Goal: Use online tool/utility: Utilize a website feature to perform a specific function

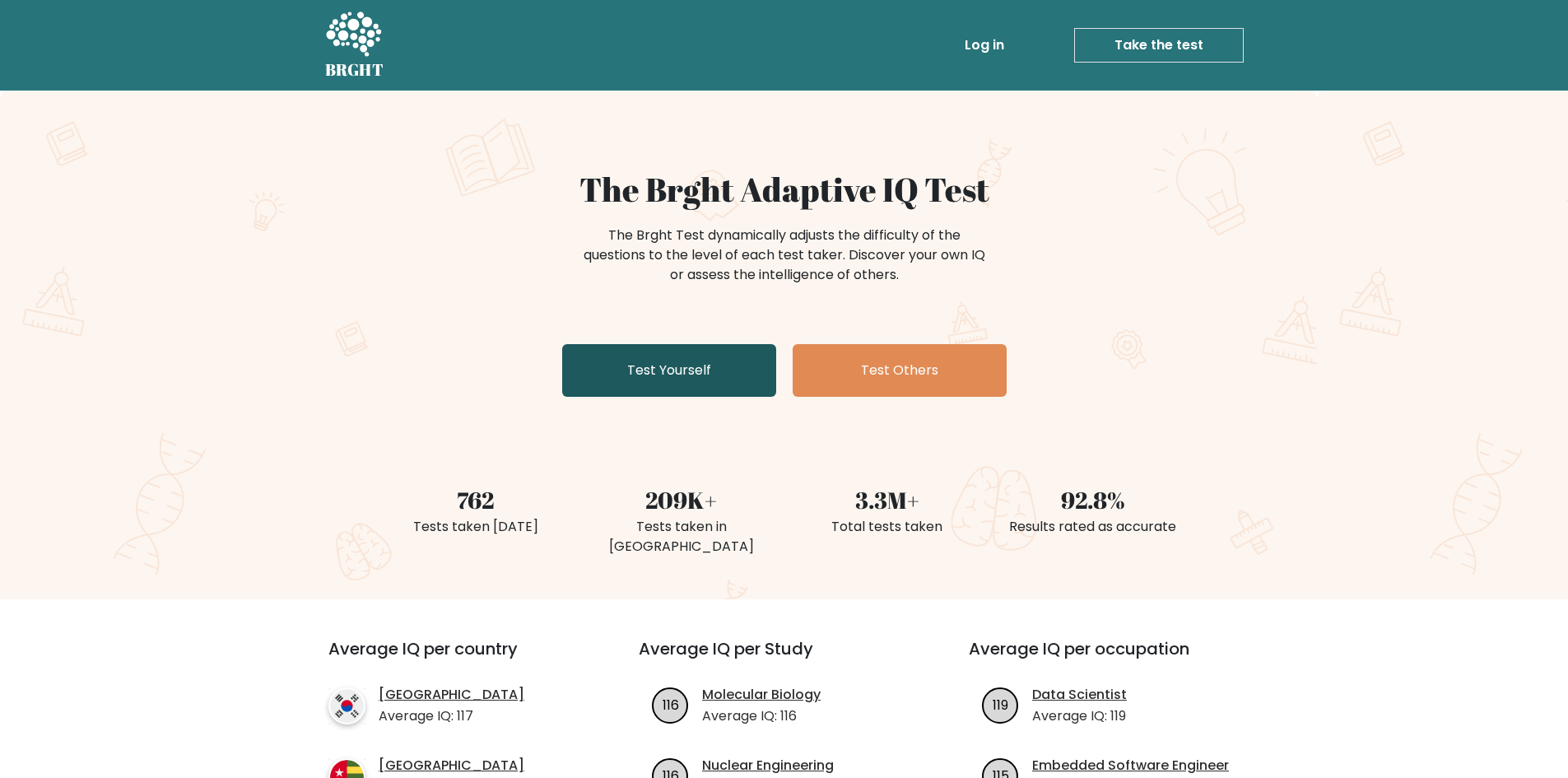
click at [658, 345] on link "Test Yourself" at bounding box center [669, 370] width 214 height 52
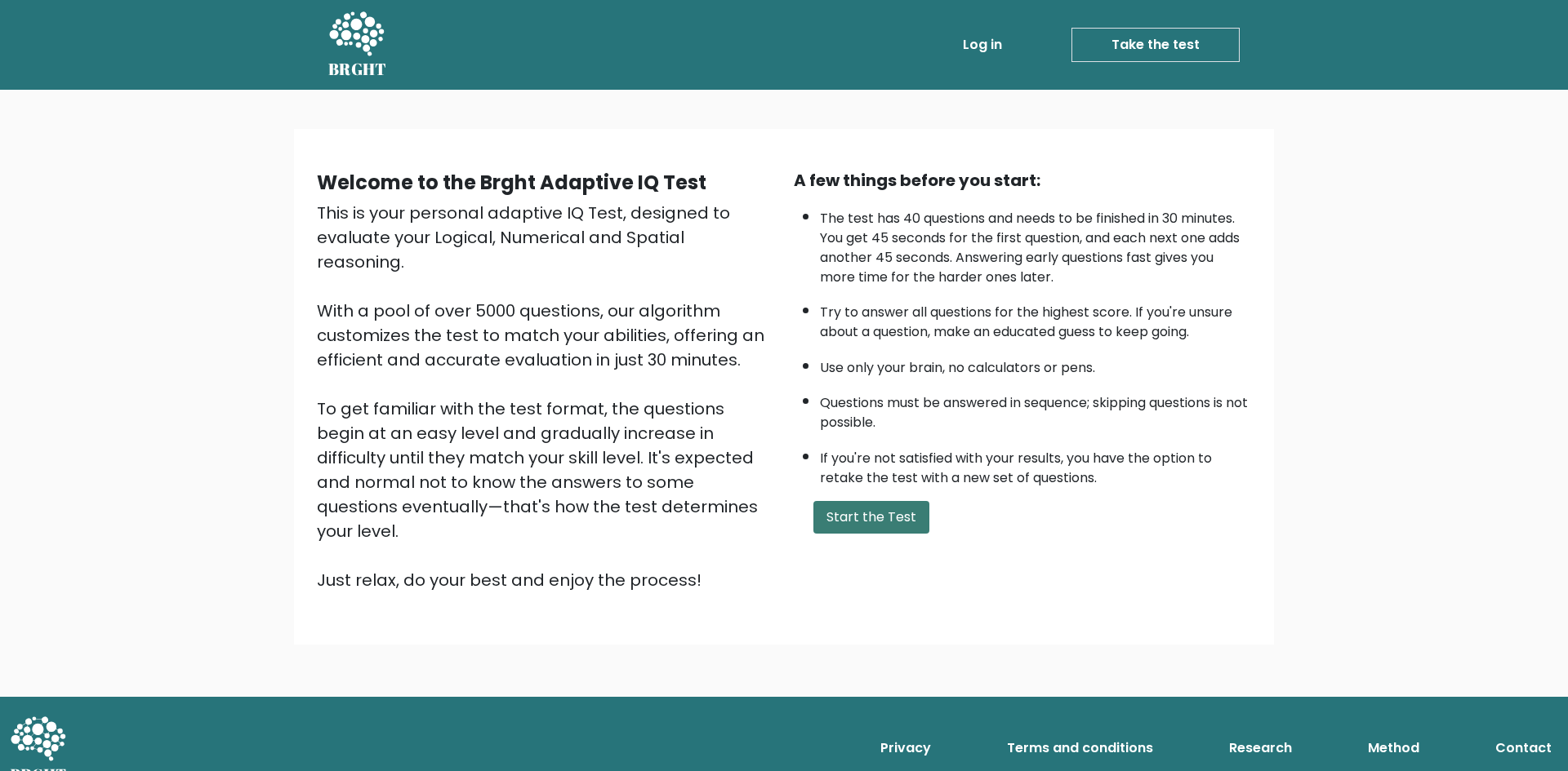
click at [834, 513] on button "Start the Test" at bounding box center [871, 516] width 116 height 32
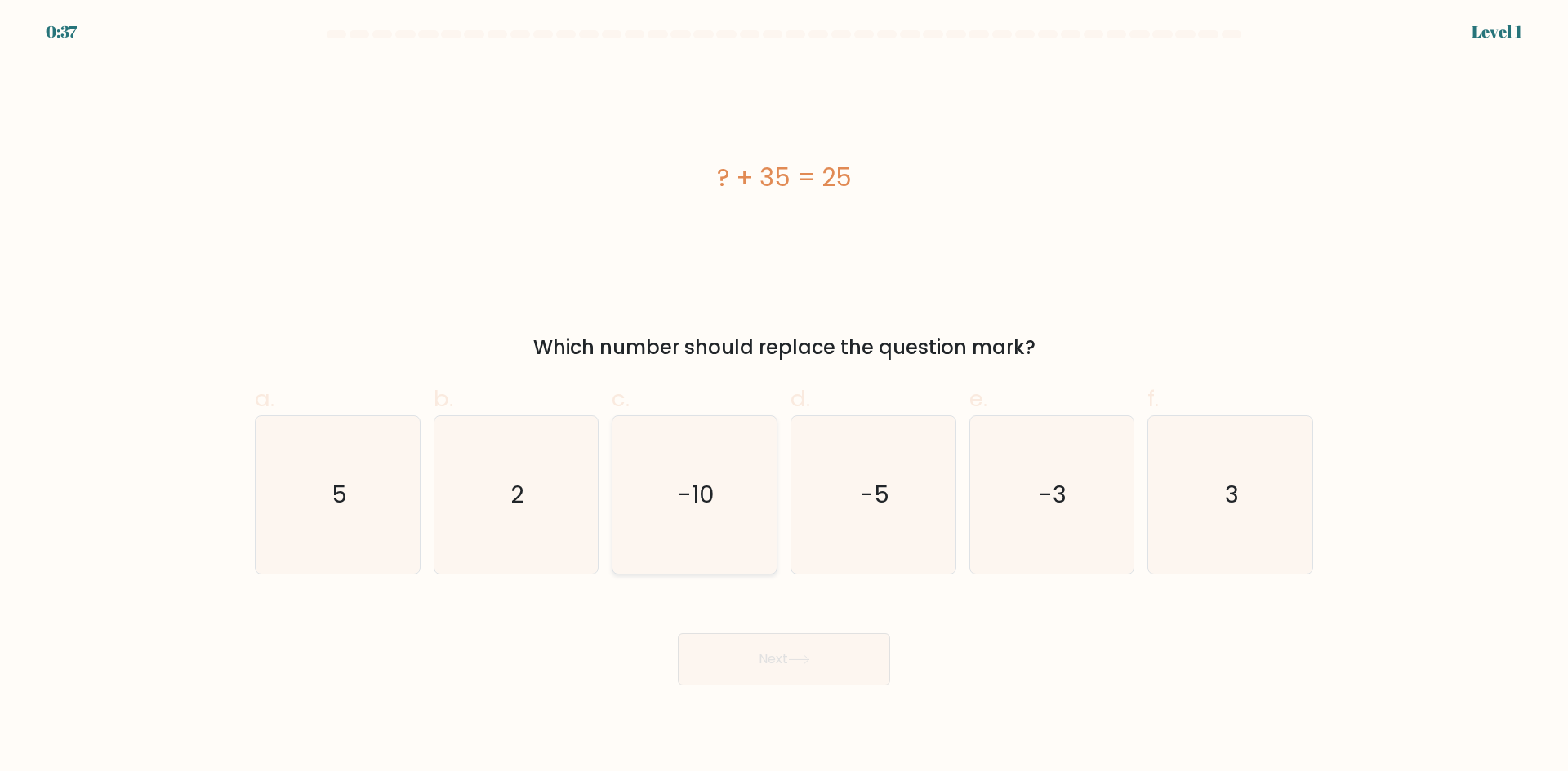
click at [723, 506] on icon "-10" at bounding box center [695, 495] width 157 height 157
click at [784, 396] on input "c. -10" at bounding box center [784, 391] width 1 height 10
radio input "true"
click at [767, 665] on button "Next" at bounding box center [784, 659] width 212 height 52
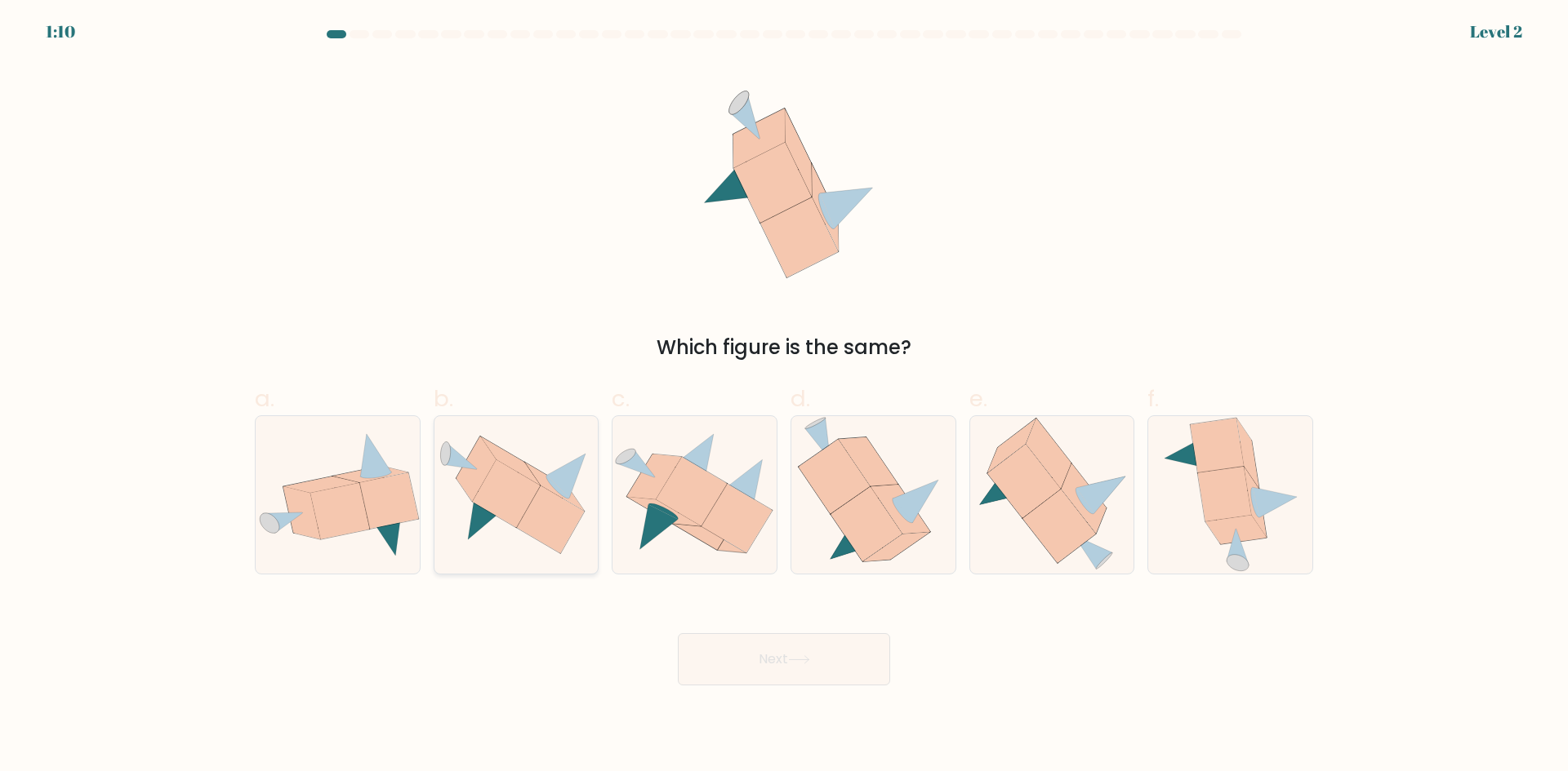
drag, startPoint x: 450, startPoint y: 578, endPoint x: 467, endPoint y: 546, distance: 36.2
click at [451, 577] on form at bounding box center [784, 358] width 1568 height 655
click at [524, 496] on icon at bounding box center [506, 492] width 68 height 68
click at [784, 396] on input "b." at bounding box center [784, 391] width 1 height 10
radio input "true"
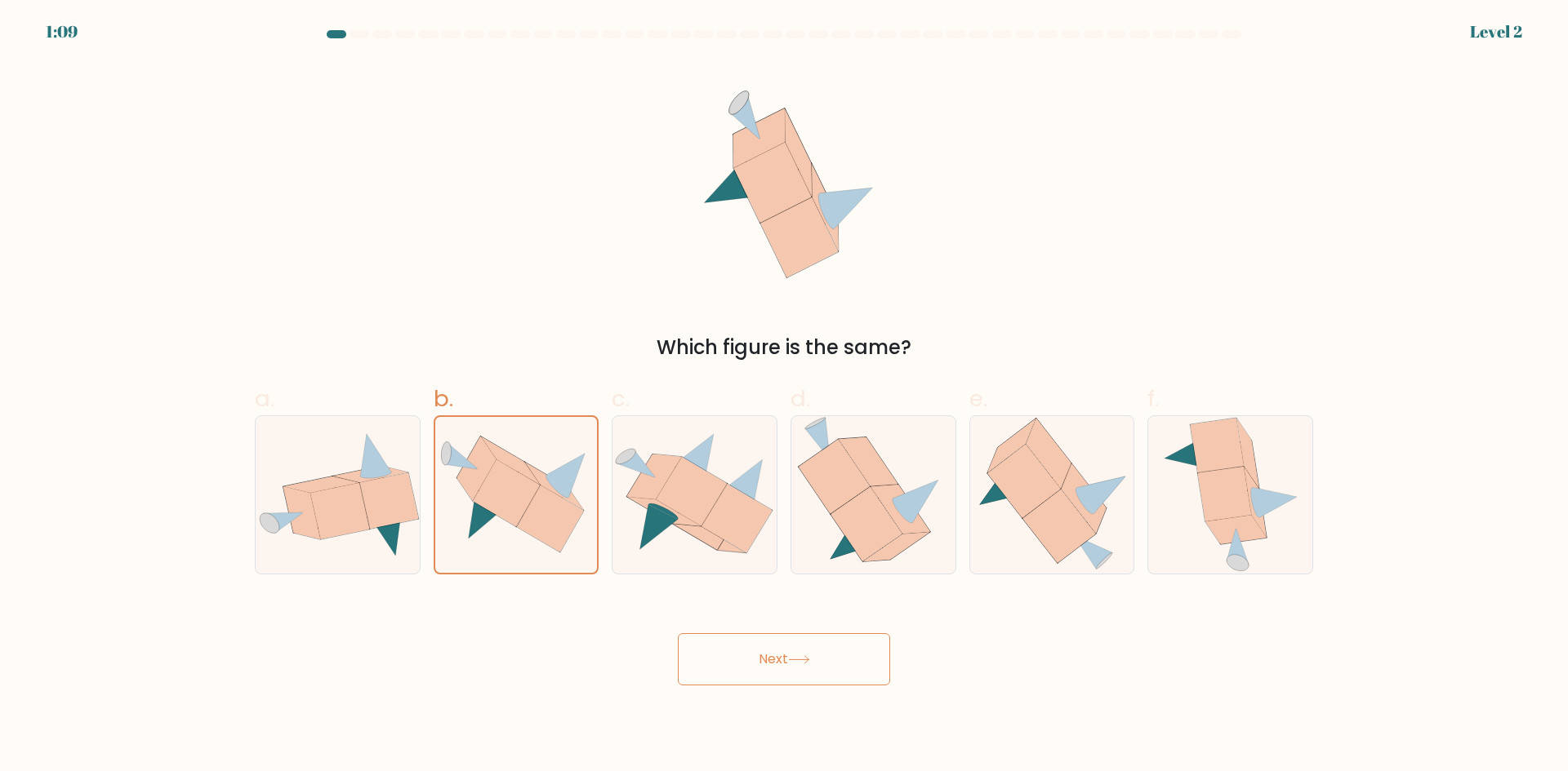
click at [781, 666] on button "Next" at bounding box center [784, 659] width 212 height 52
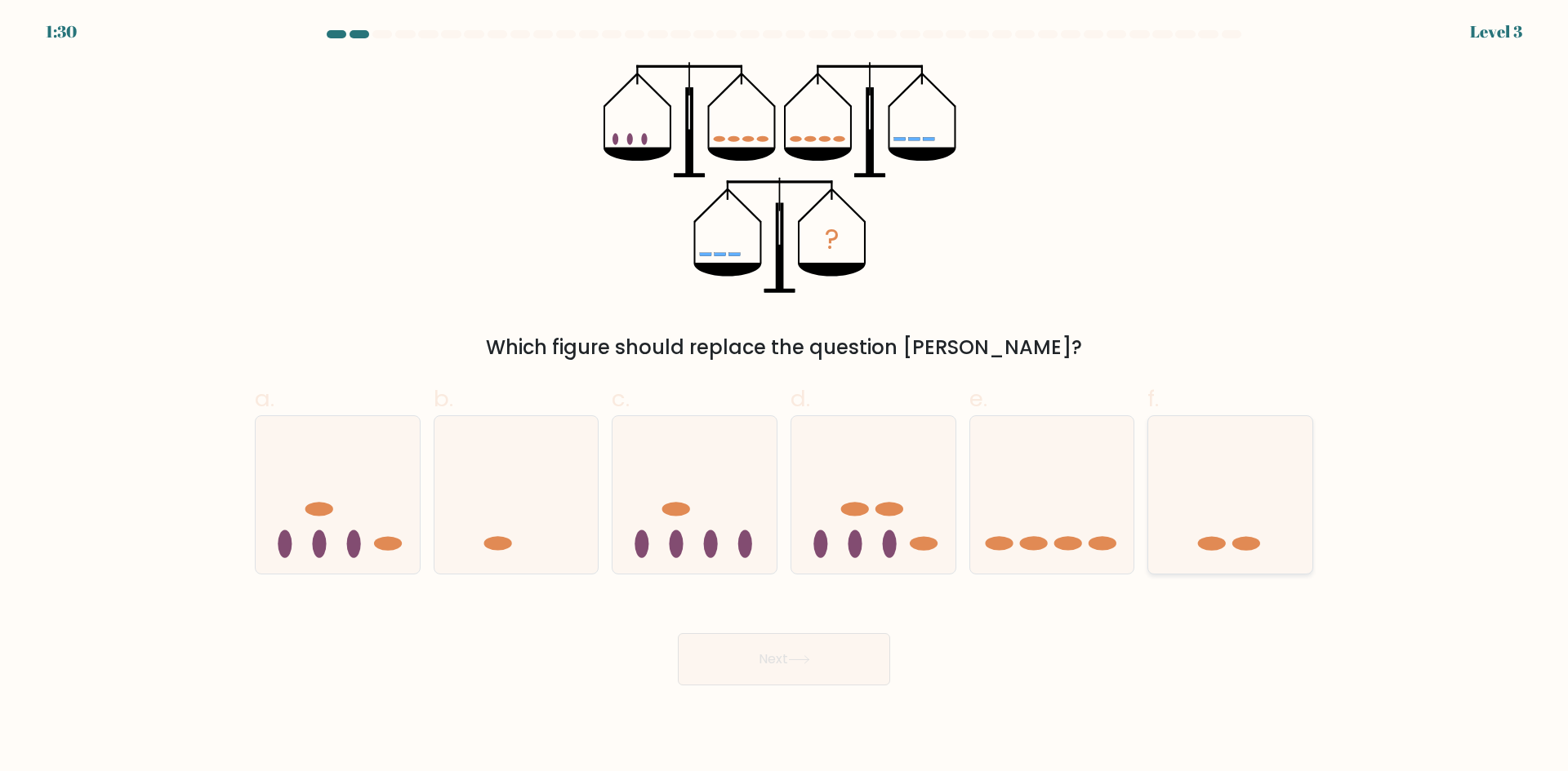
click at [1222, 520] on icon at bounding box center [1229, 494] width 164 height 135
click at [784, 396] on input "f." at bounding box center [784, 391] width 1 height 10
radio input "true"
click at [1032, 470] on icon at bounding box center [1051, 494] width 164 height 135
click at [784, 396] on input "e." at bounding box center [784, 391] width 1 height 10
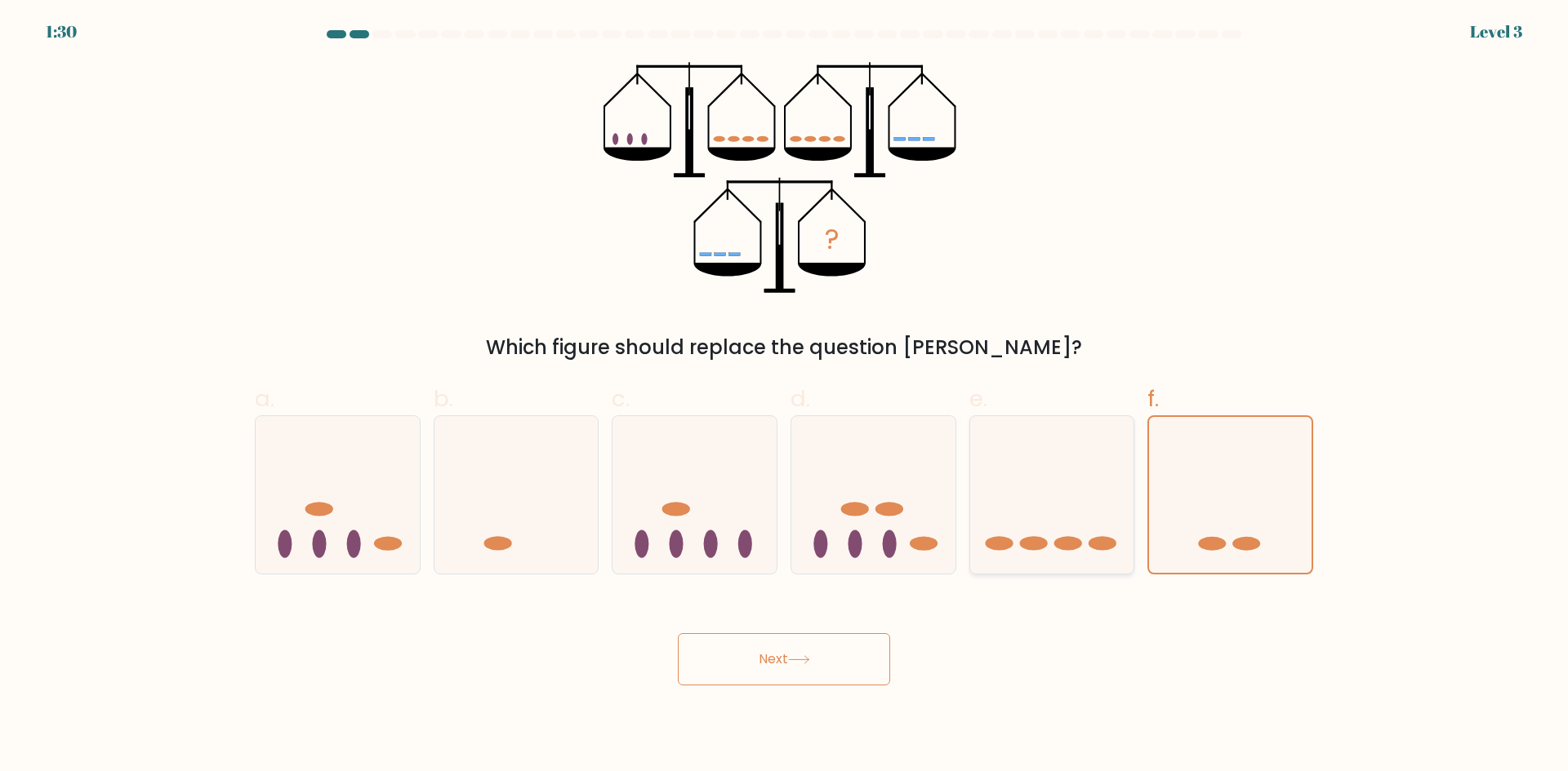
radio input "true"
click at [819, 667] on button "Next" at bounding box center [784, 659] width 212 height 52
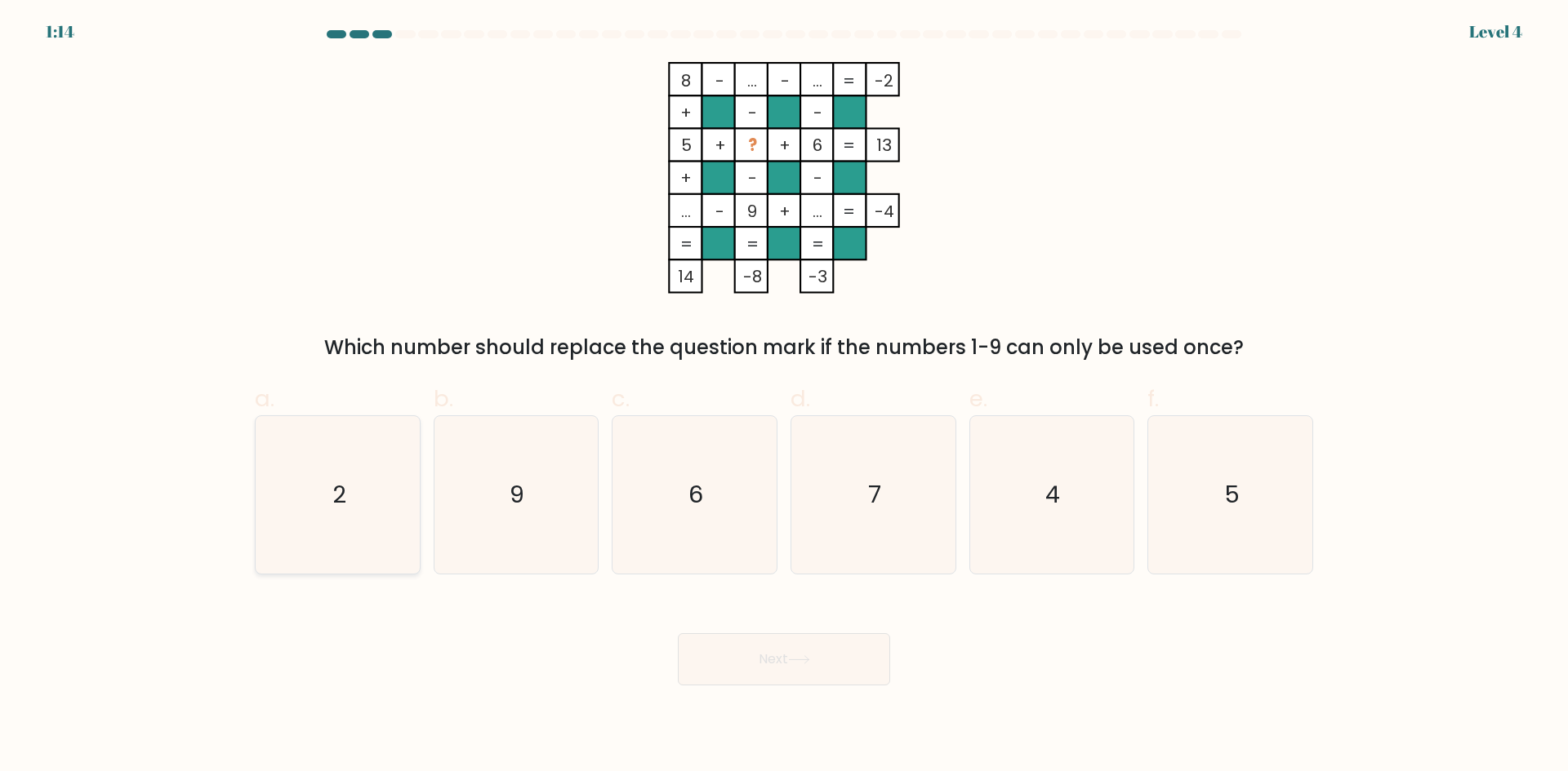
click at [279, 456] on icon "2" at bounding box center [337, 495] width 157 height 157
click at [784, 396] on input "a. 2" at bounding box center [784, 391] width 1 height 10
radio input "true"
click at [734, 654] on button "Next" at bounding box center [784, 659] width 212 height 52
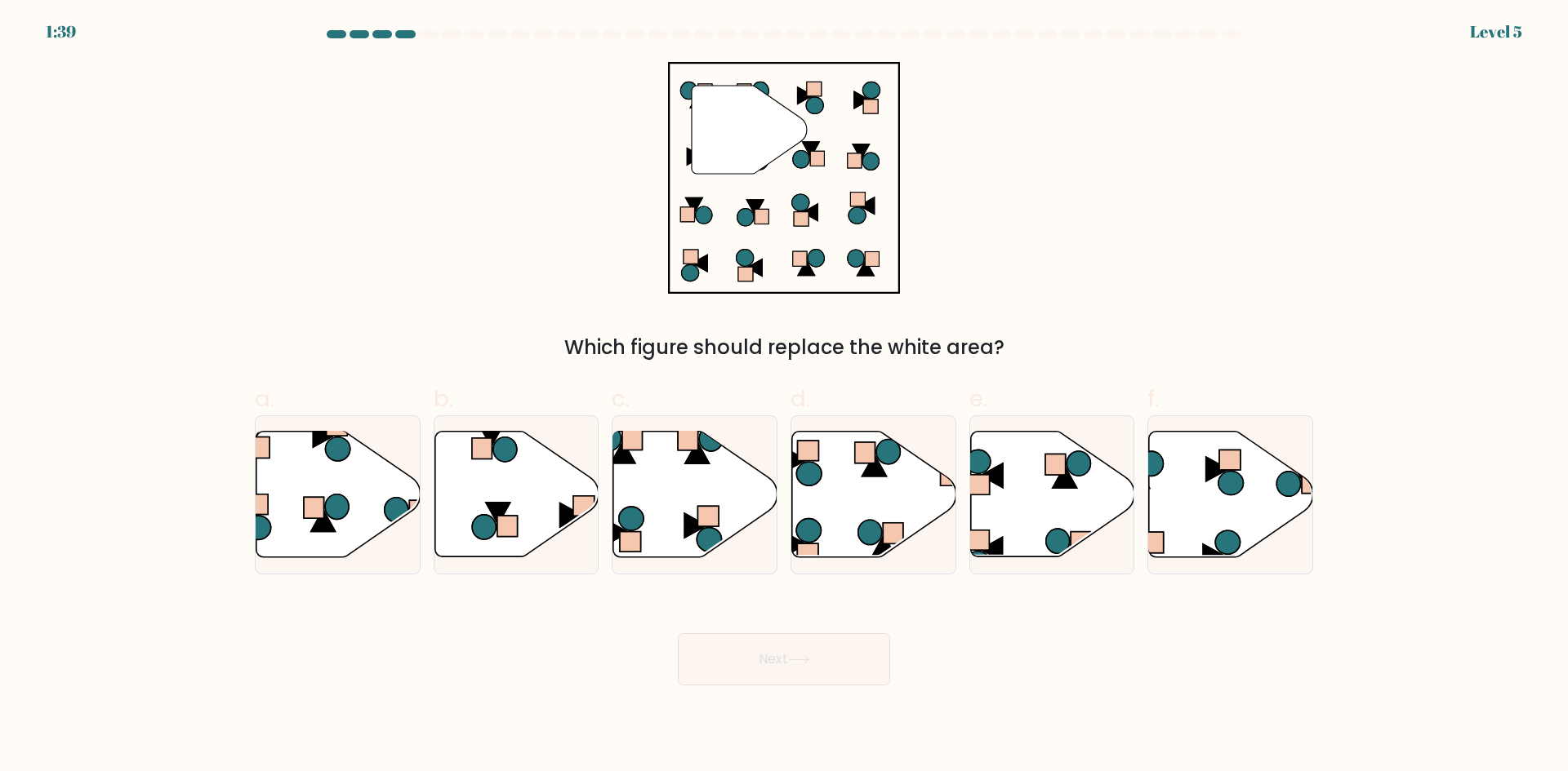
drag, startPoint x: 666, startPoint y: 500, endPoint x: 783, endPoint y: 625, distance: 171.2
click at [672, 511] on icon at bounding box center [695, 494] width 164 height 126
click at [784, 396] on input "c." at bounding box center [784, 391] width 1 height 10
radio input "true"
click at [803, 656] on icon at bounding box center [799, 660] width 22 height 9
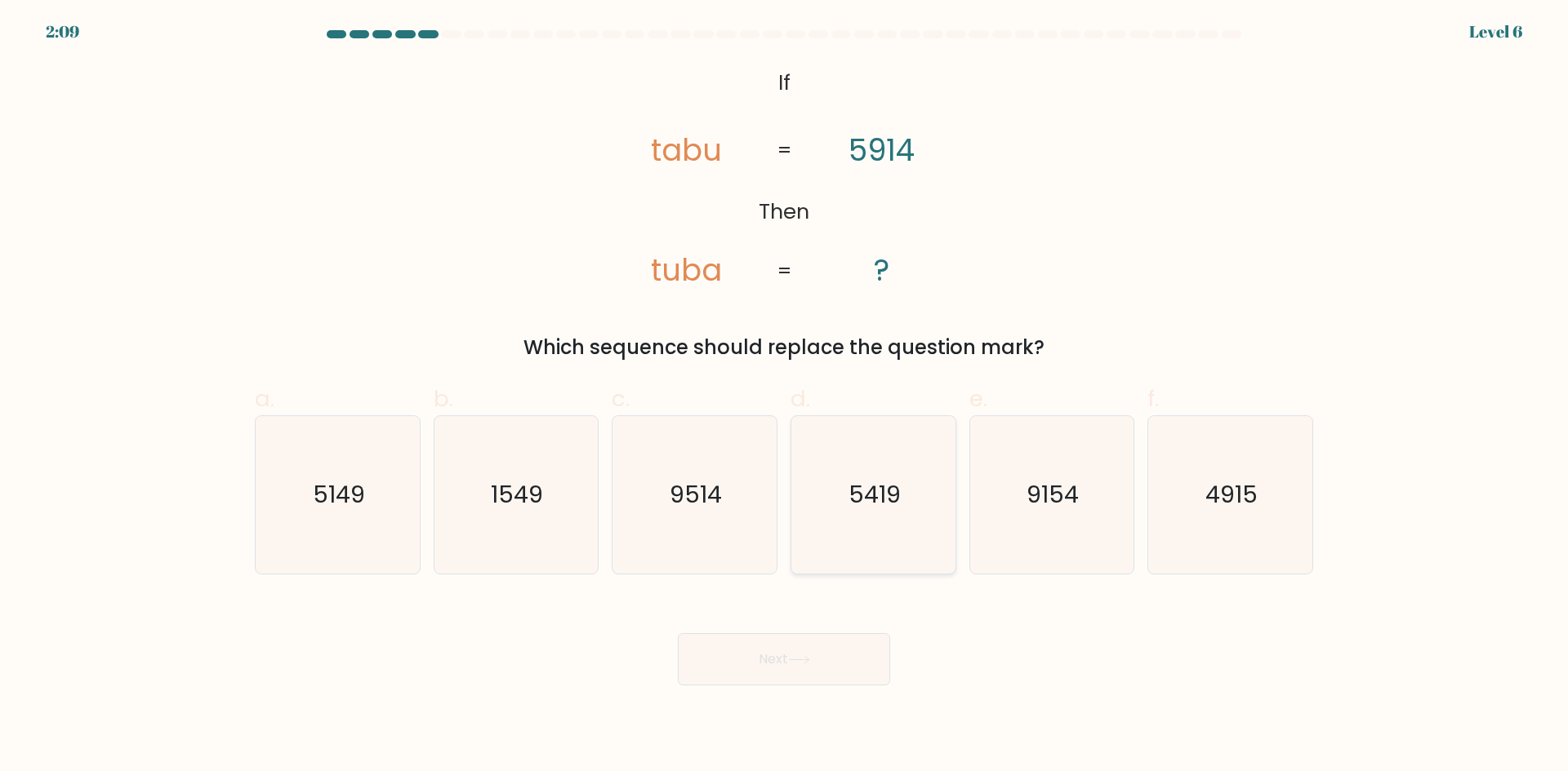
click at [927, 451] on icon "5419" at bounding box center [873, 495] width 157 height 157
click at [784, 396] on input "d. 5419" at bounding box center [784, 391] width 1 height 10
radio input "true"
click at [778, 684] on button "Next" at bounding box center [784, 659] width 212 height 52
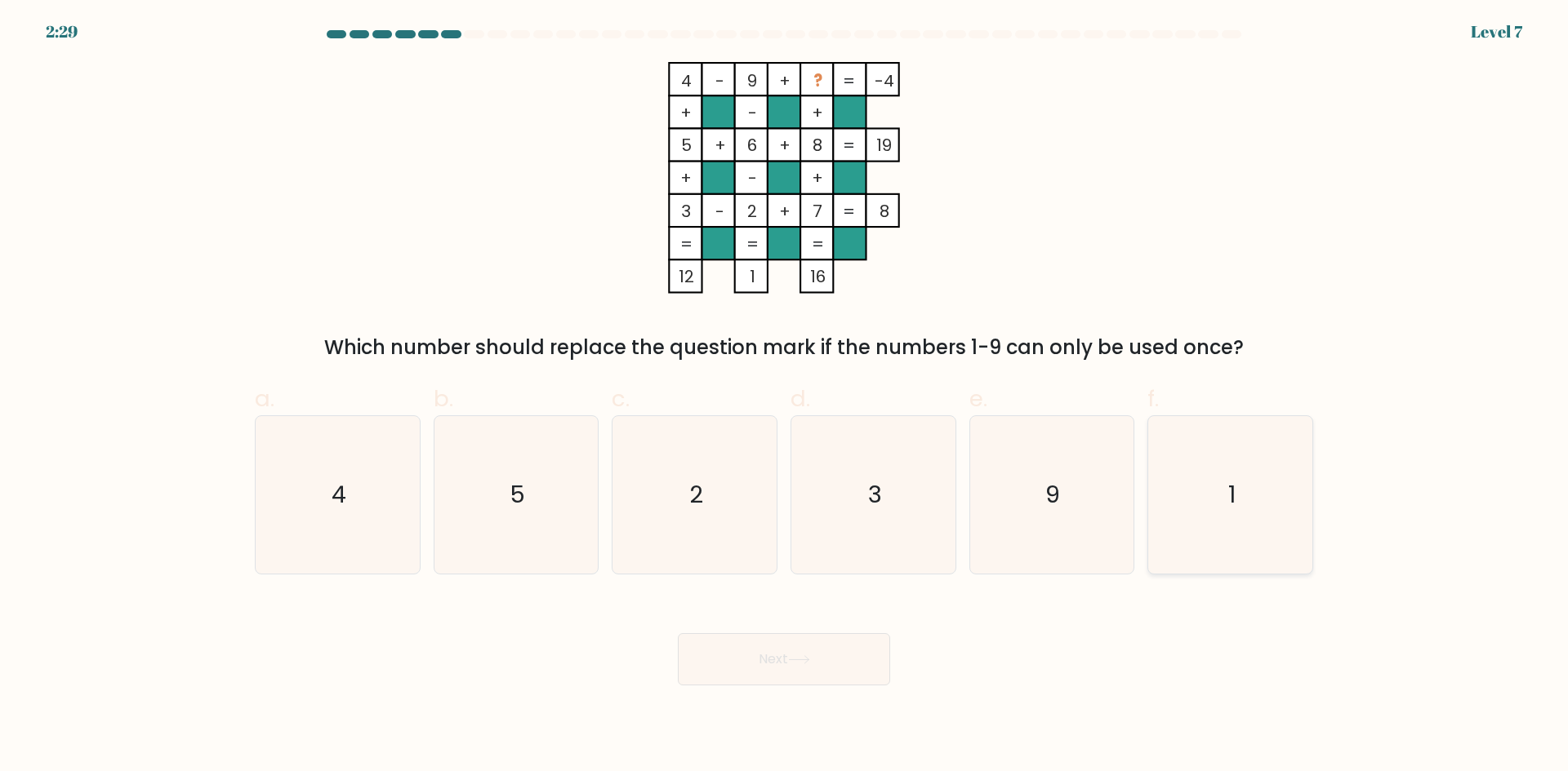
drag, startPoint x: 1325, startPoint y: 498, endPoint x: 1237, endPoint y: 506, distance: 88.4
click at [1322, 498] on form at bounding box center [784, 358] width 1568 height 655
drag, startPoint x: 1228, startPoint y: 507, endPoint x: 1182, endPoint y: 524, distance: 49.0
click at [1221, 510] on icon "1" at bounding box center [1230, 495] width 157 height 157
click at [784, 396] on input "f. 1" at bounding box center [784, 391] width 1 height 10
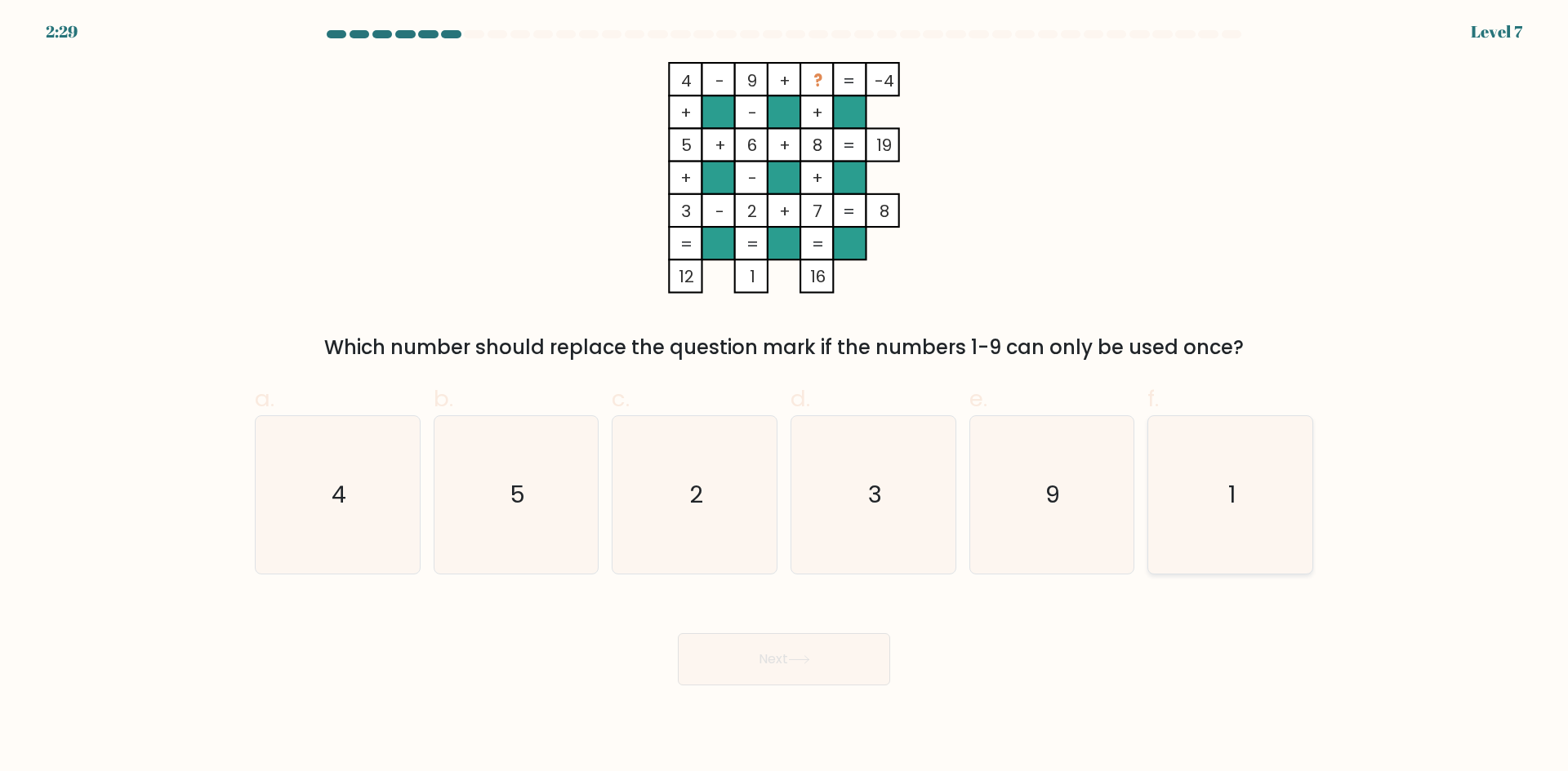
radio input "true"
click at [800, 658] on icon at bounding box center [799, 660] width 22 height 9
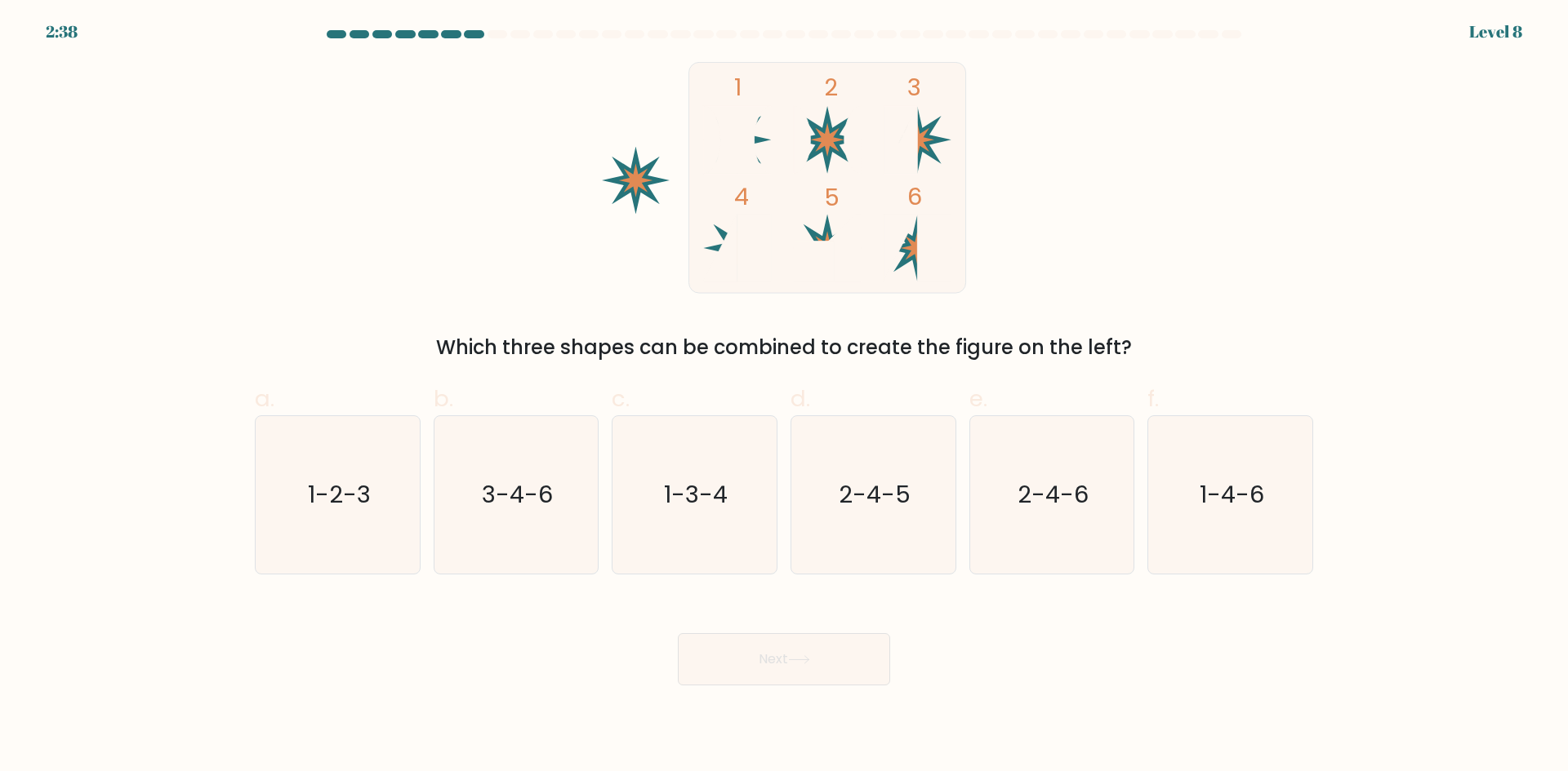
drag, startPoint x: 1055, startPoint y: 532, endPoint x: 851, endPoint y: 624, distance: 223.8
click at [1051, 532] on icon "2-4-6" at bounding box center [1051, 495] width 157 height 157
click at [819, 650] on button "Next" at bounding box center [784, 659] width 212 height 52
click at [1010, 450] on icon "2-4-6" at bounding box center [1051, 495] width 157 height 157
click at [784, 396] on input "e. 2-4-6" at bounding box center [784, 391] width 1 height 10
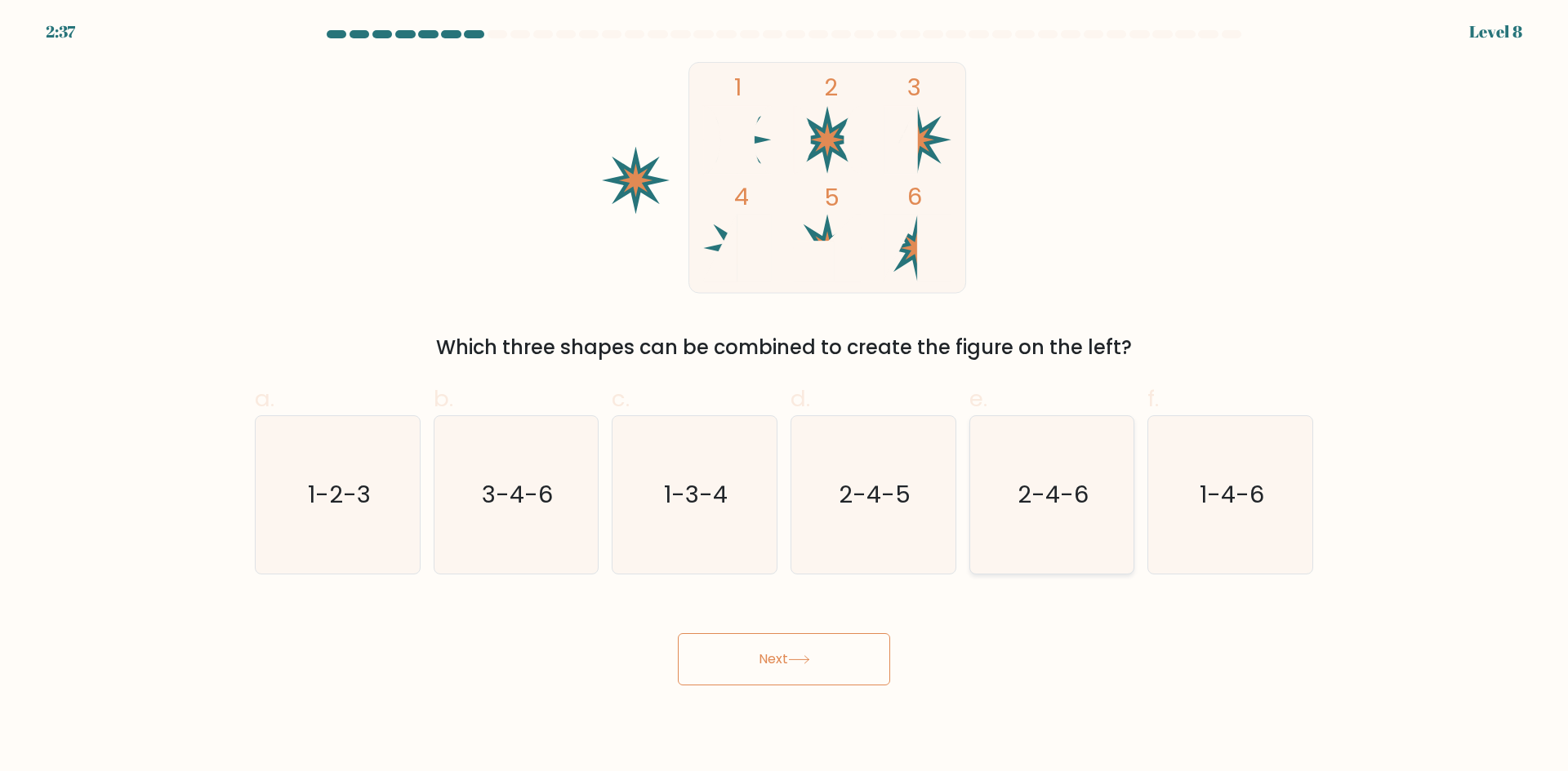
radio input "true"
click at [797, 655] on icon at bounding box center [799, 660] width 22 height 9
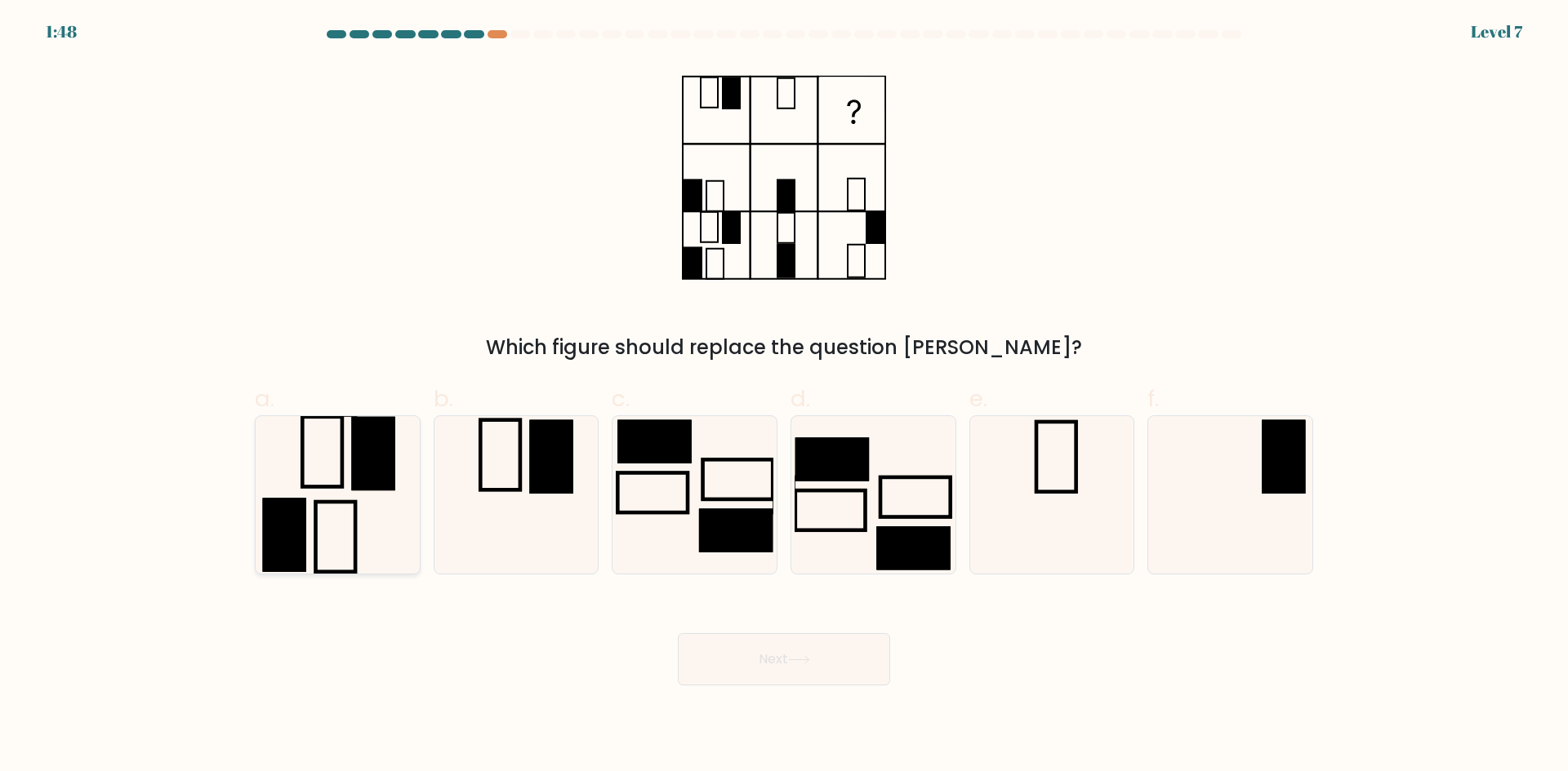
click at [373, 455] on rect at bounding box center [372, 453] width 44 height 73
click at [784, 396] on input "a." at bounding box center [784, 391] width 1 height 10
radio input "true"
click at [782, 666] on button "Next" at bounding box center [784, 659] width 212 height 52
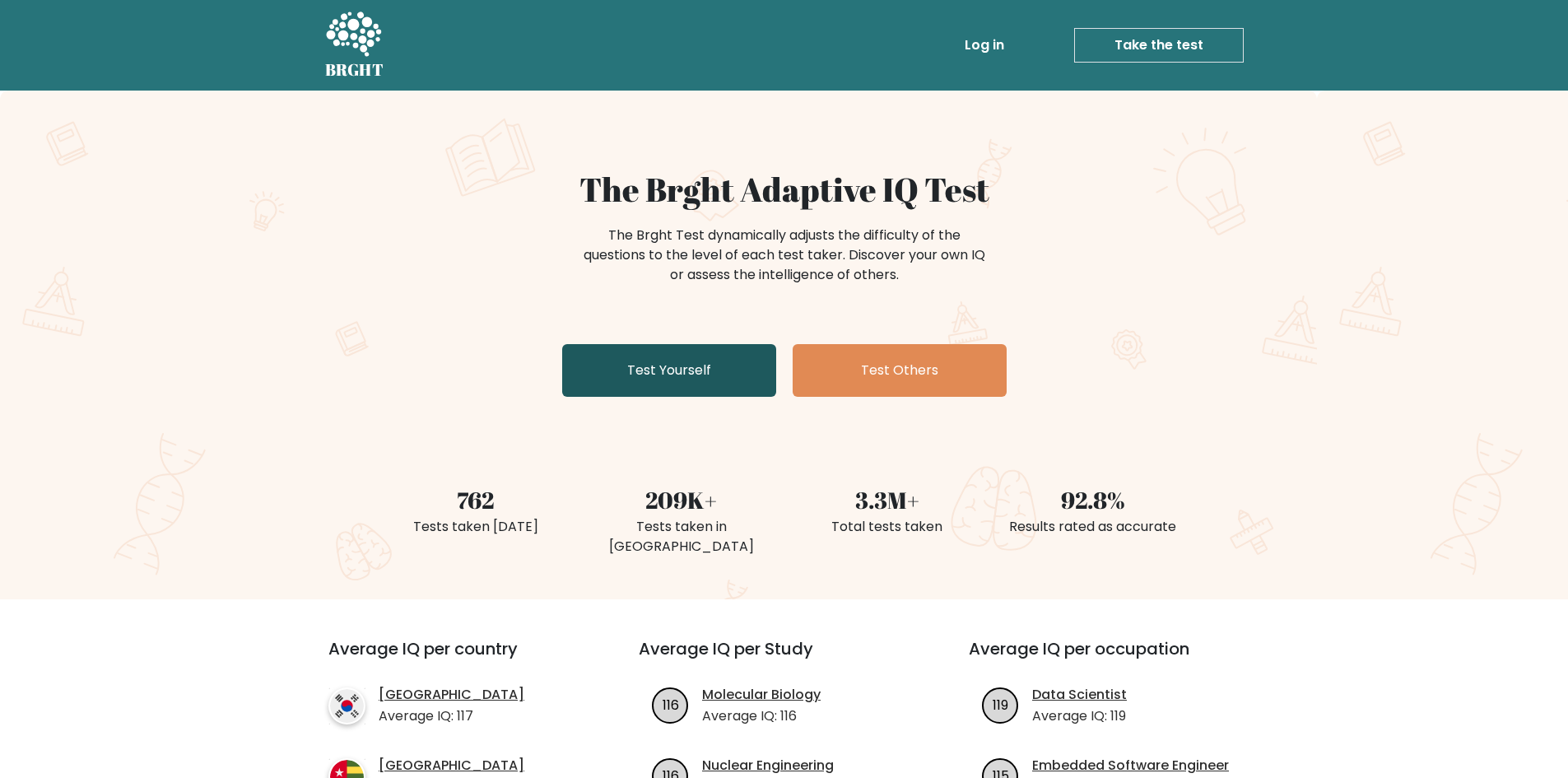
click at [648, 365] on link "Test Yourself" at bounding box center [669, 370] width 214 height 52
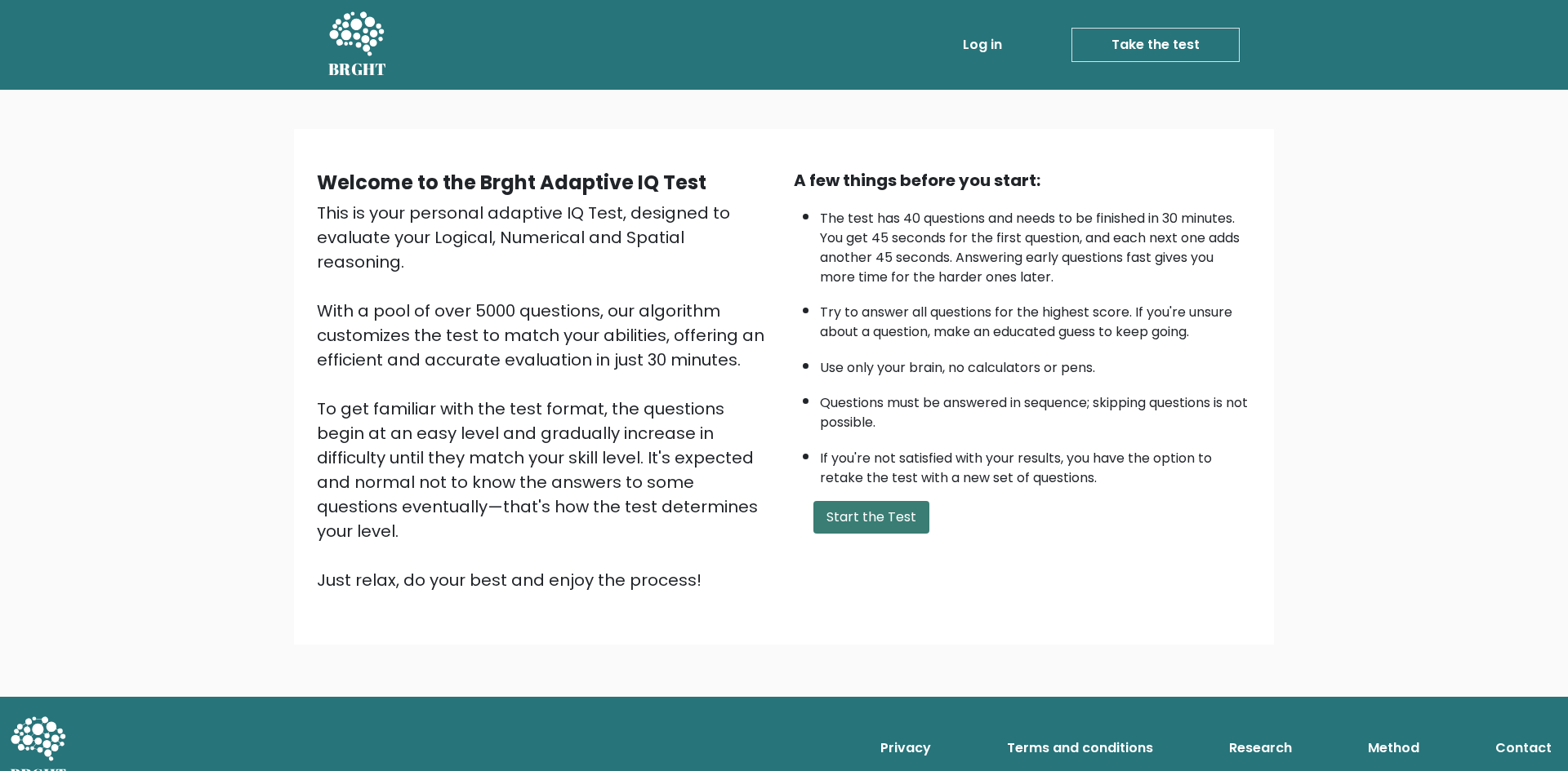
click at [854, 508] on button "Start the Test" at bounding box center [871, 516] width 116 height 32
